Goal: Contribute content

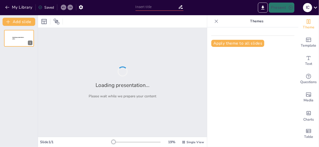
type input "Elevating Event Experiences: The Flippin' Approach to Culinary Delight"
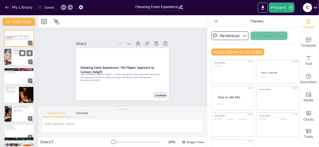
click at [13, 56] on div at bounding box center [19, 57] width 30 height 17
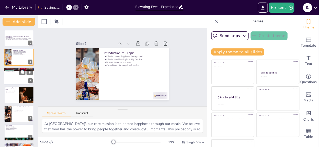
click at [20, 76] on div at bounding box center [19, 75] width 30 height 17
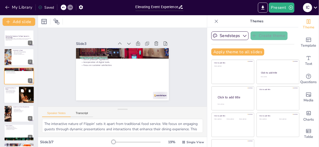
click at [13, 98] on div at bounding box center [19, 94] width 30 height 17
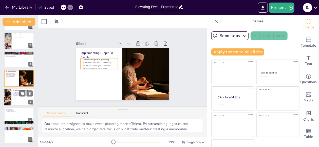
scroll to position [17, 0]
click at [8, 97] on div at bounding box center [8, 96] width 10 height 17
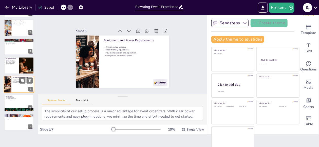
scroll to position [15, 0]
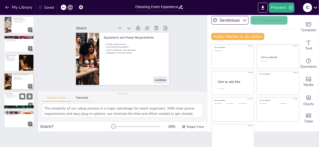
click at [14, 99] on div at bounding box center [19, 100] width 30 height 17
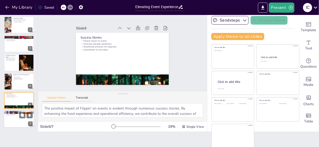
click at [13, 116] on div at bounding box center [19, 119] width 30 height 17
type textarea "Our commitment to quality and freshness is unwavering. By preparing every item …"
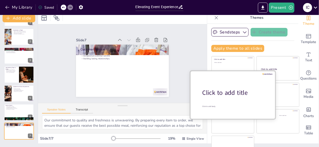
scroll to position [0, 0]
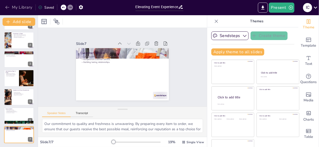
click at [19, 7] on button "My Library" at bounding box center [19, 7] width 31 height 8
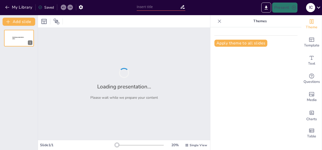
type input "Flippin': Elevating Event Experiences through Culinary Excellence"
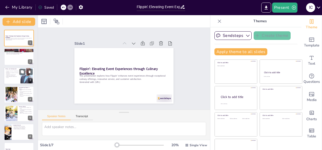
click at [14, 76] on p "Unique positioning in the fast-food industry." at bounding box center [12, 77] width 14 height 2
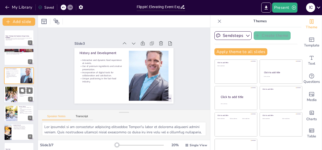
click at [9, 97] on div at bounding box center [11, 95] width 12 height 18
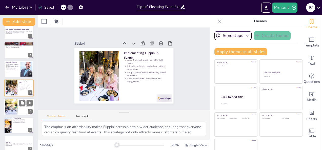
click at [16, 114] on div at bounding box center [11, 107] width 12 height 18
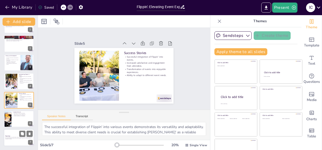
scroll to position [12, 0]
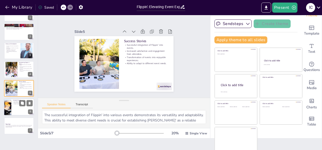
click at [13, 105] on div at bounding box center [19, 107] width 30 height 17
type textarea "The commitment to quality and freshness is a cornerstone of Flippin's service p…"
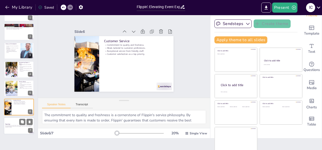
click at [14, 128] on p "Generated with [URL]" at bounding box center [18, 127] width 27 height 1
